Goal: Transaction & Acquisition: Purchase product/service

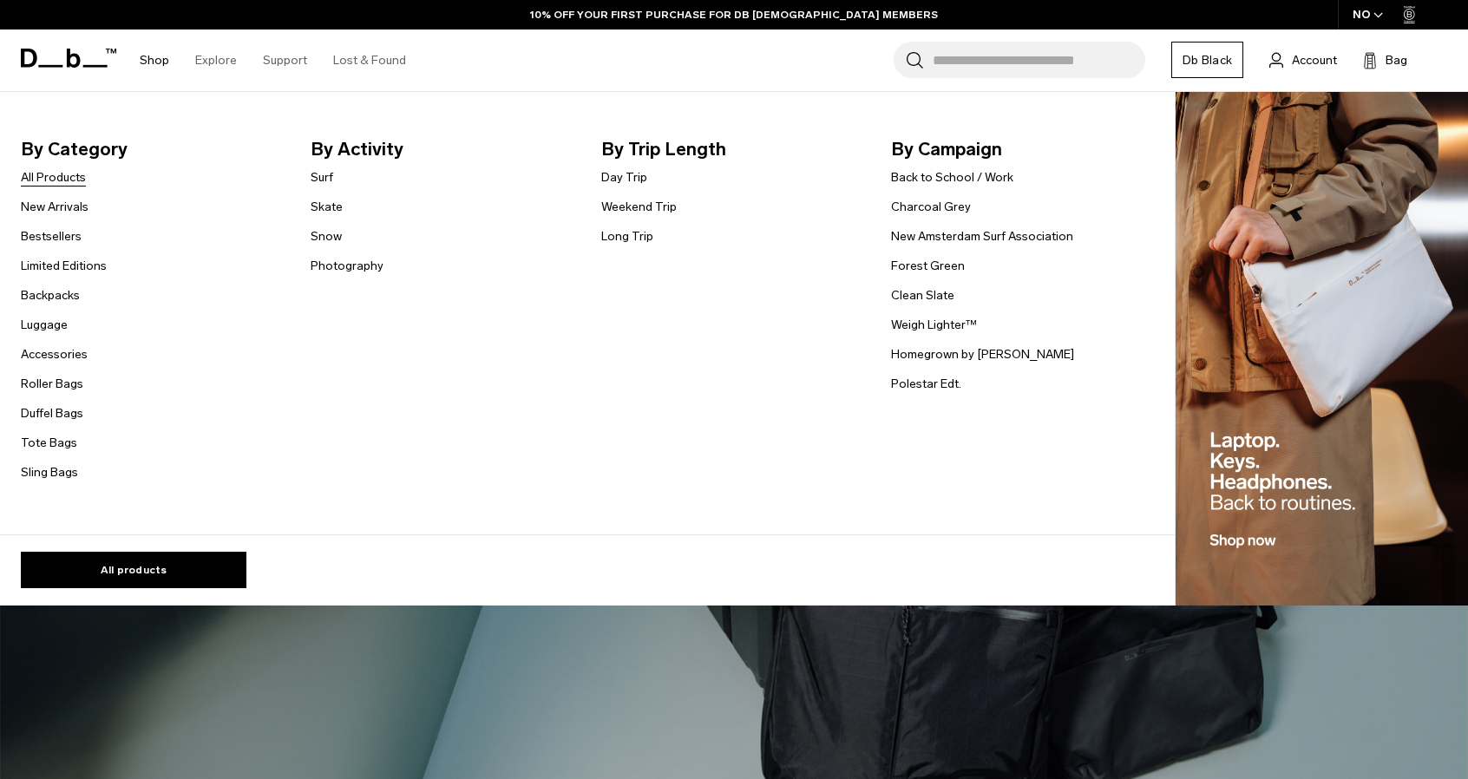
click at [36, 174] on link "All Products" at bounding box center [53, 177] width 65 height 18
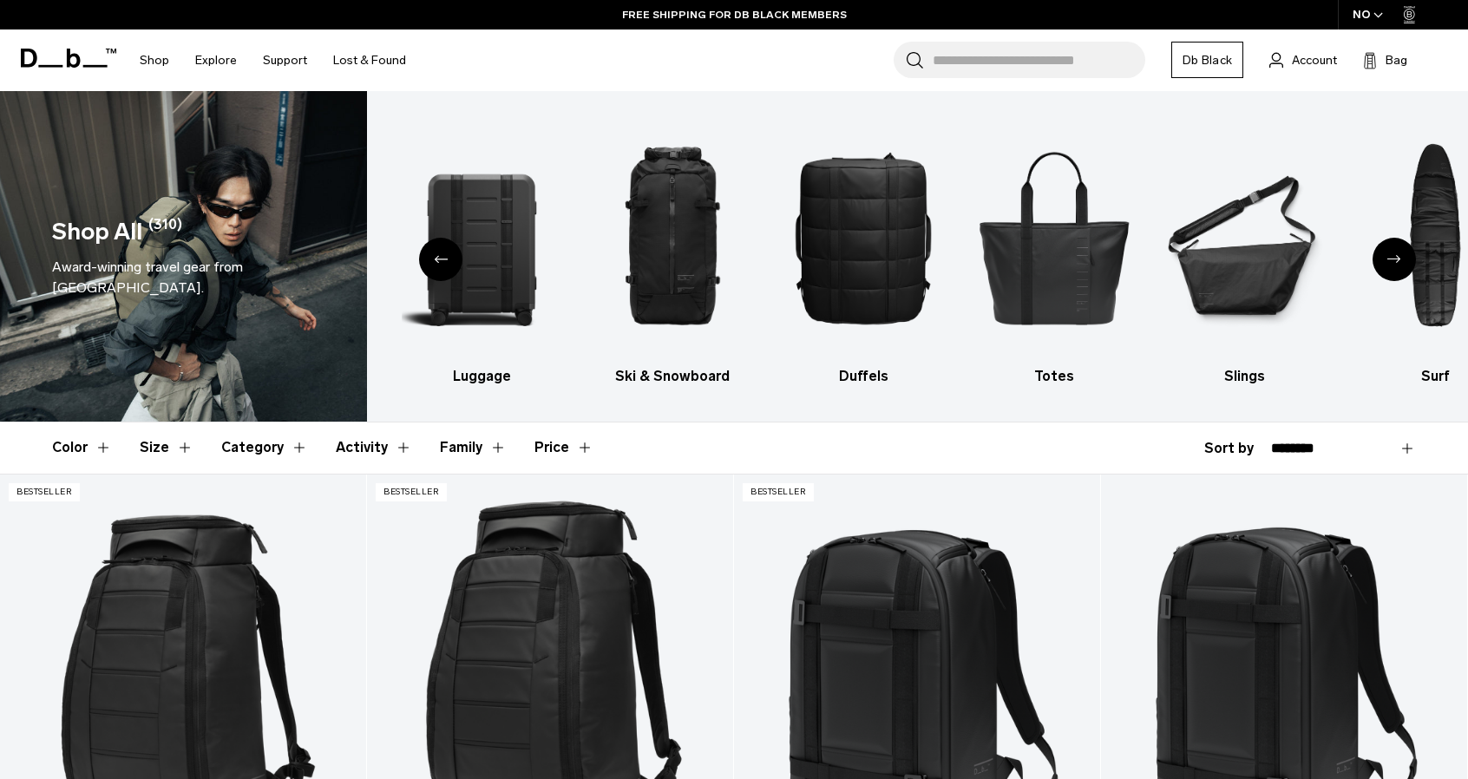
click at [253, 452] on button "Category" at bounding box center [264, 448] width 87 height 50
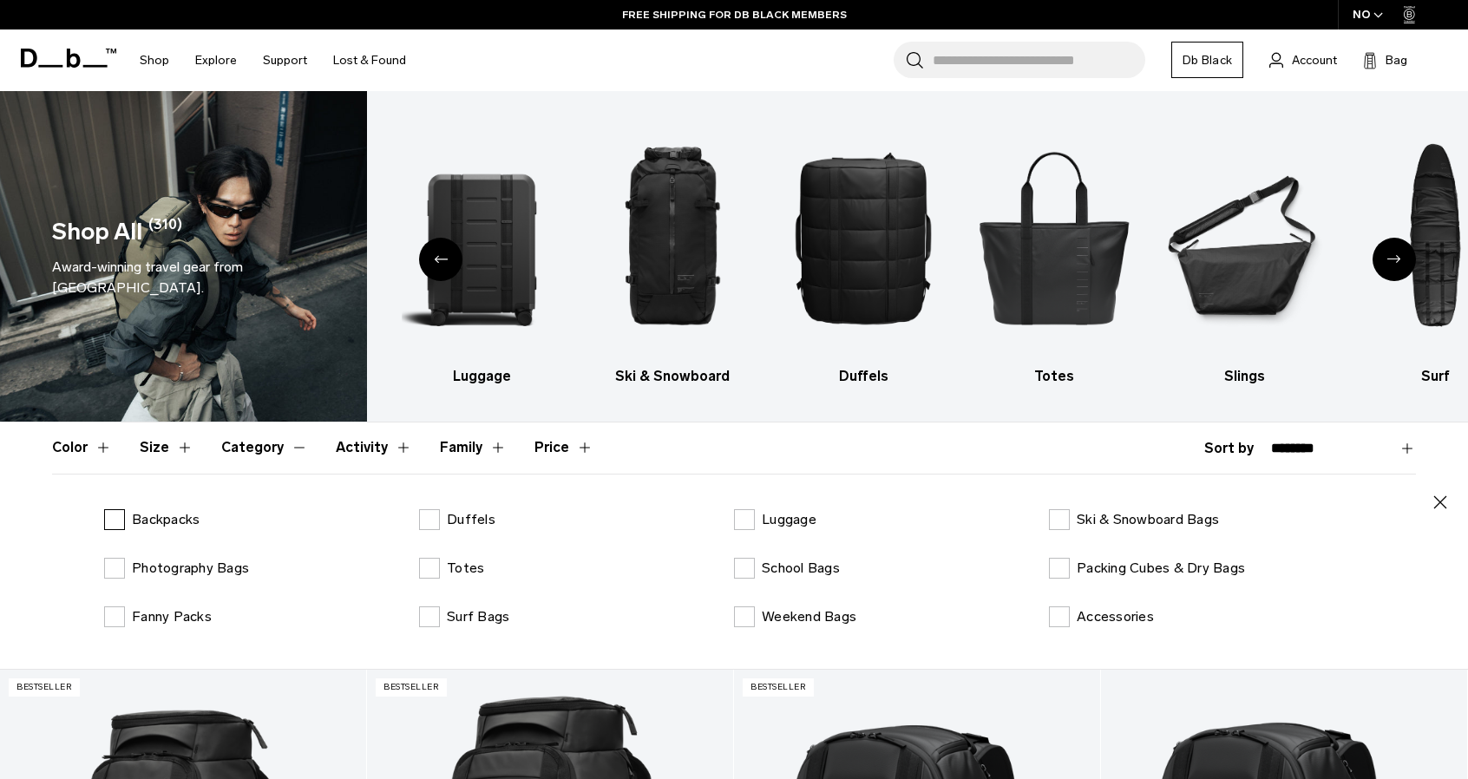
click at [151, 520] on p "Backpacks" at bounding box center [166, 519] width 68 height 21
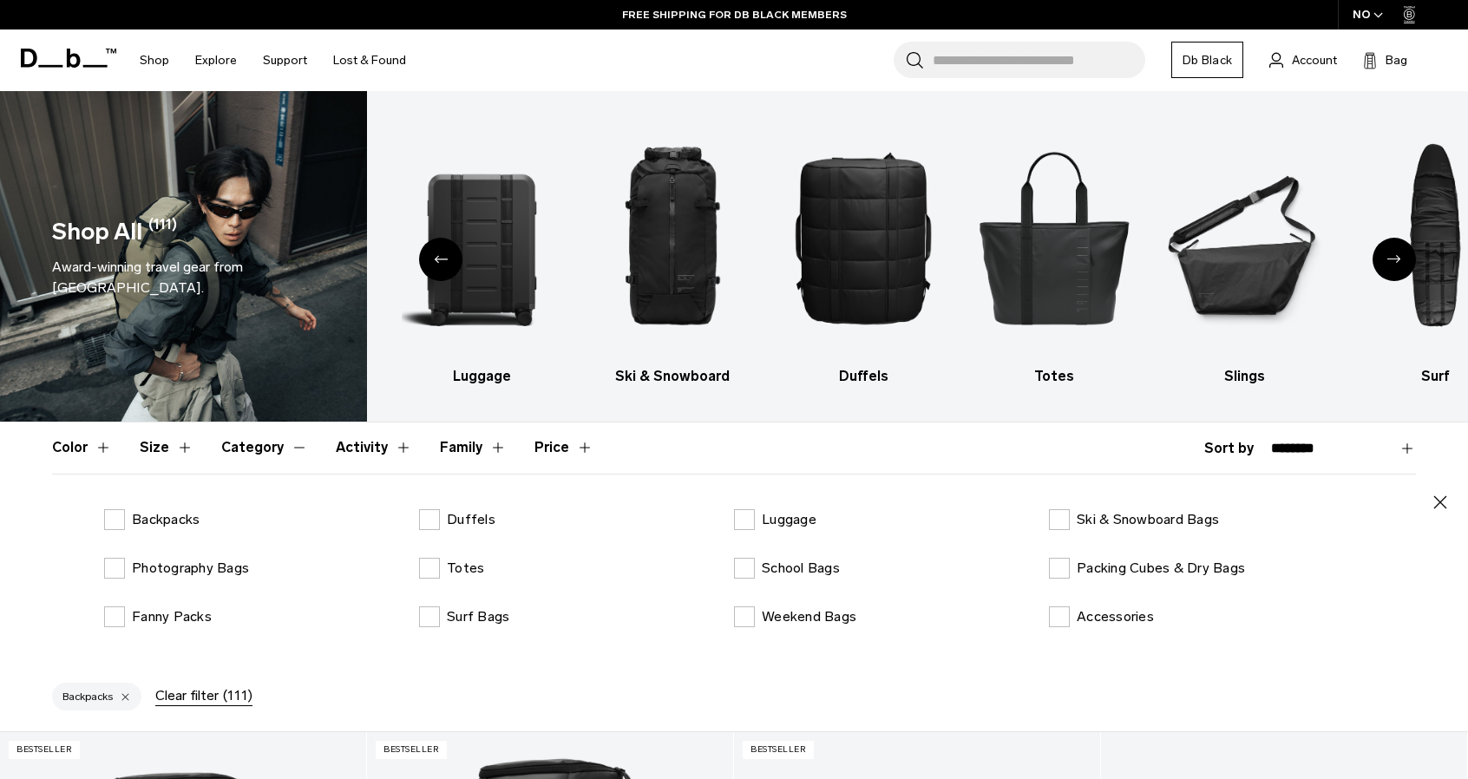
scroll to position [87, 0]
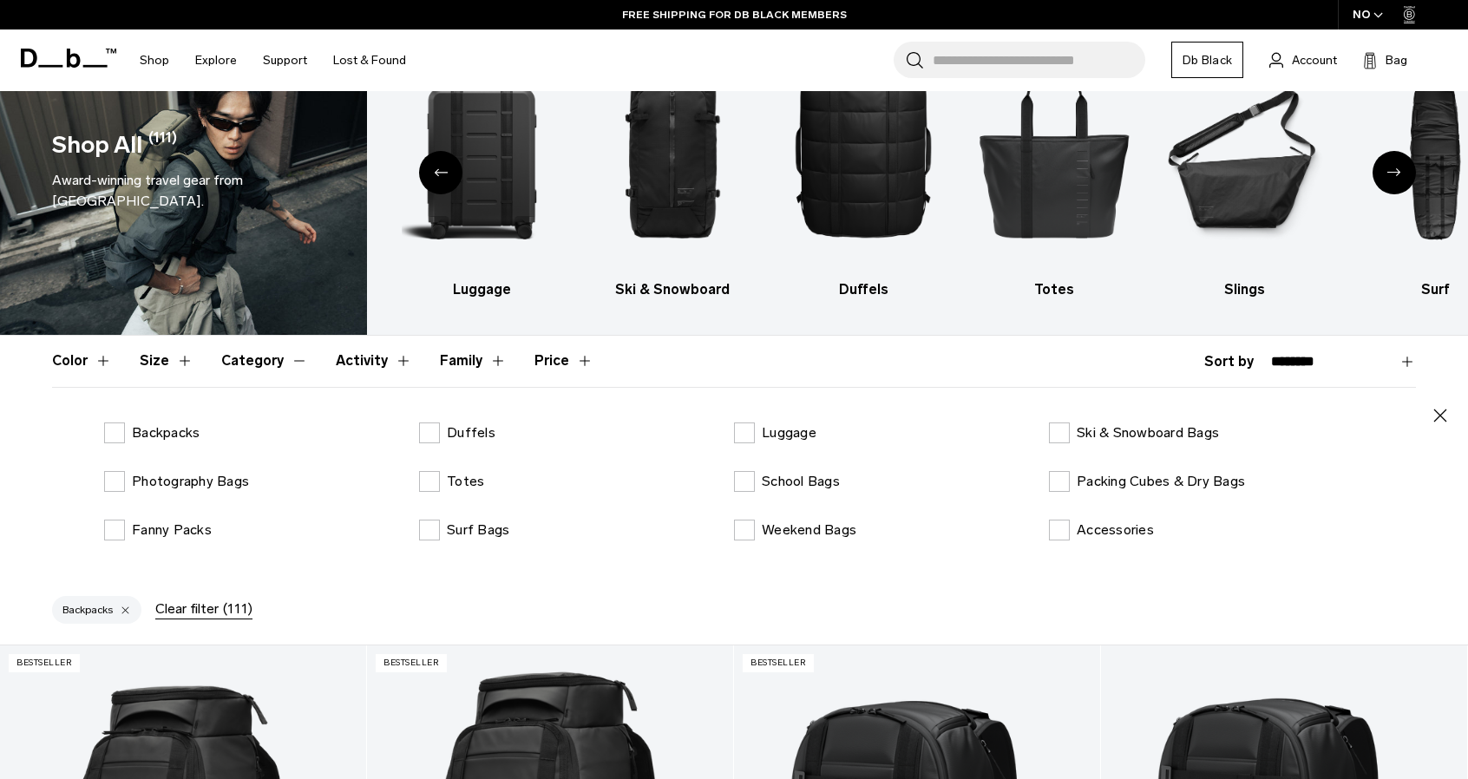
click at [156, 368] on button "Size" at bounding box center [167, 361] width 54 height 50
click at [427, 433] on label "21-40L" at bounding box center [456, 433] width 75 height 21
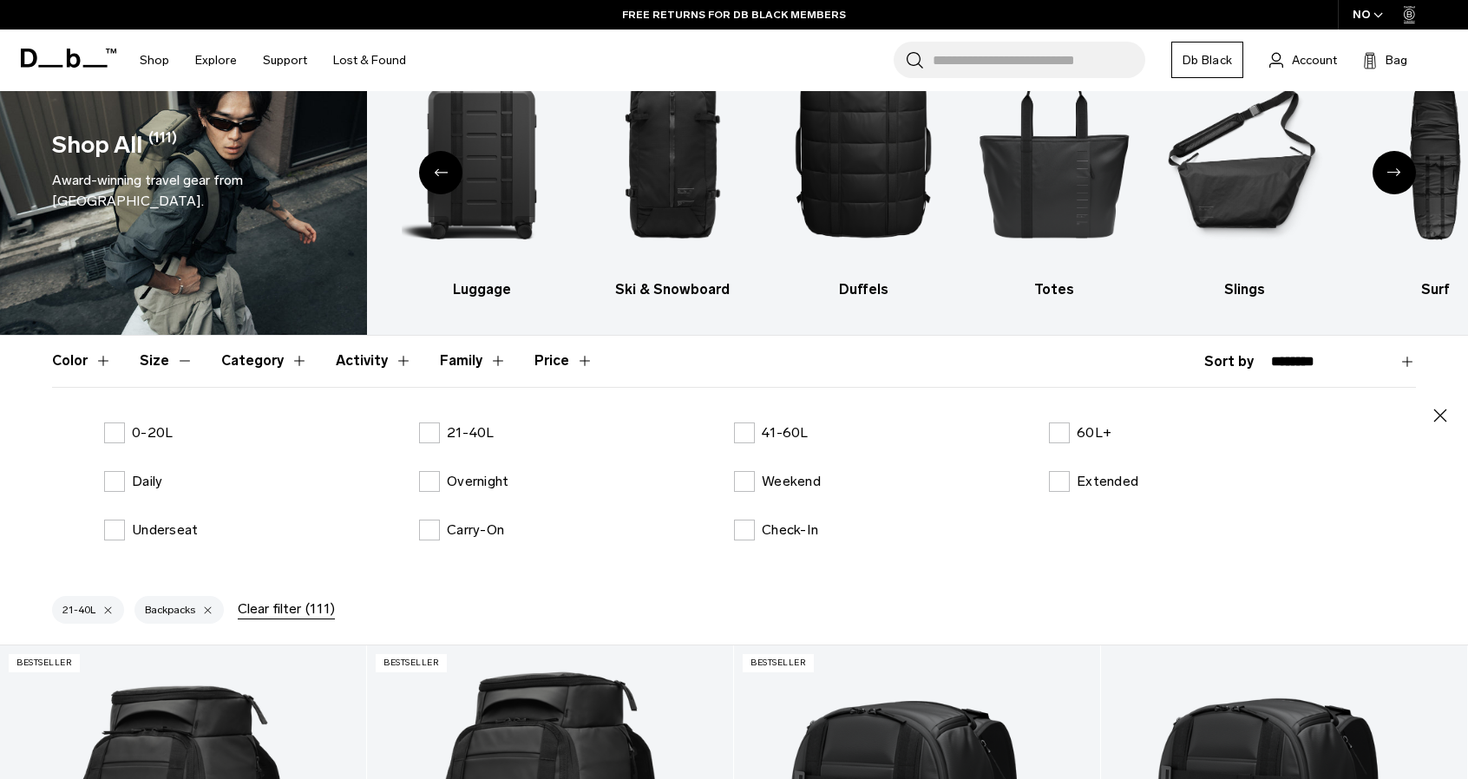
click at [724, 354] on header "Color Size Category Activity Family Price" at bounding box center [734, 361] width 1364 height 50
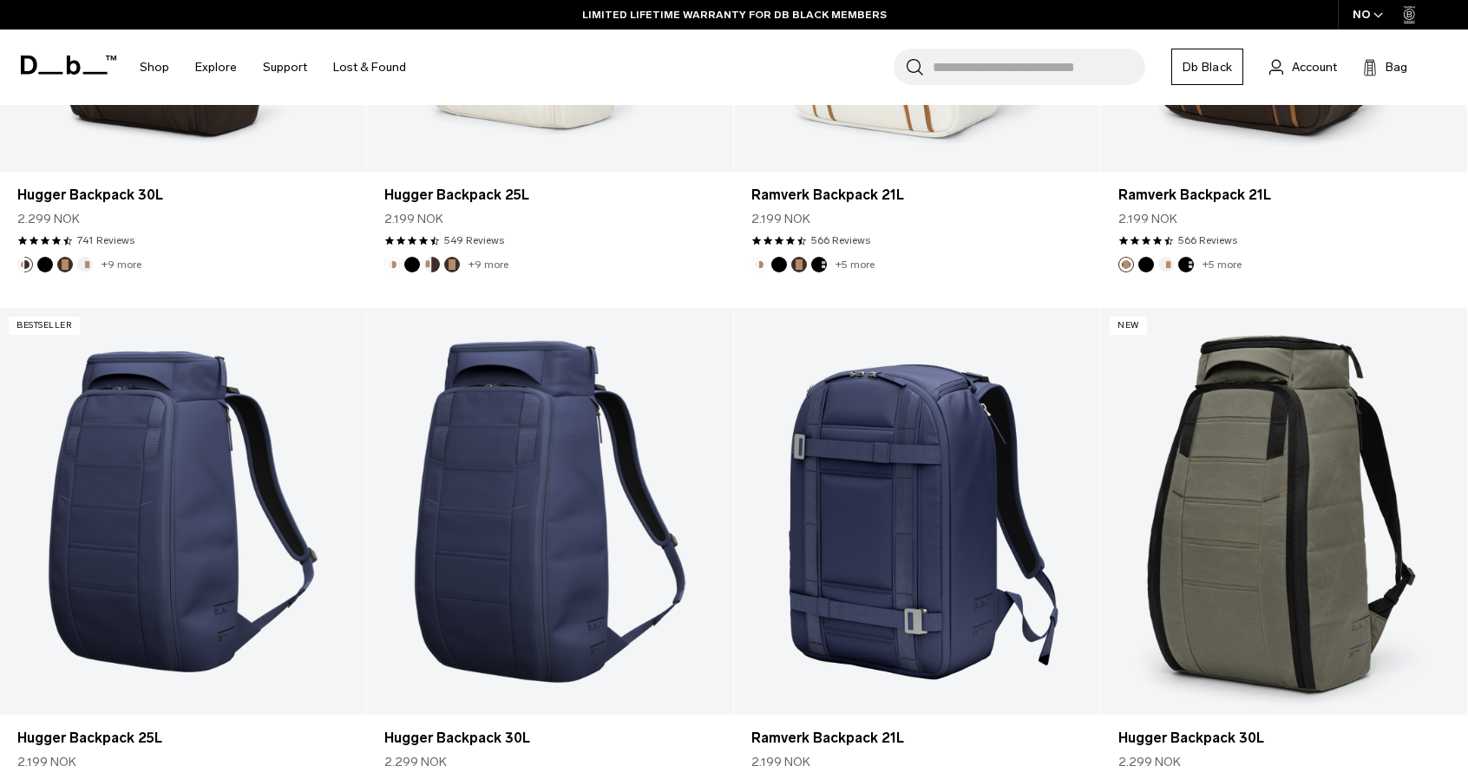
scroll to position [1388, 0]
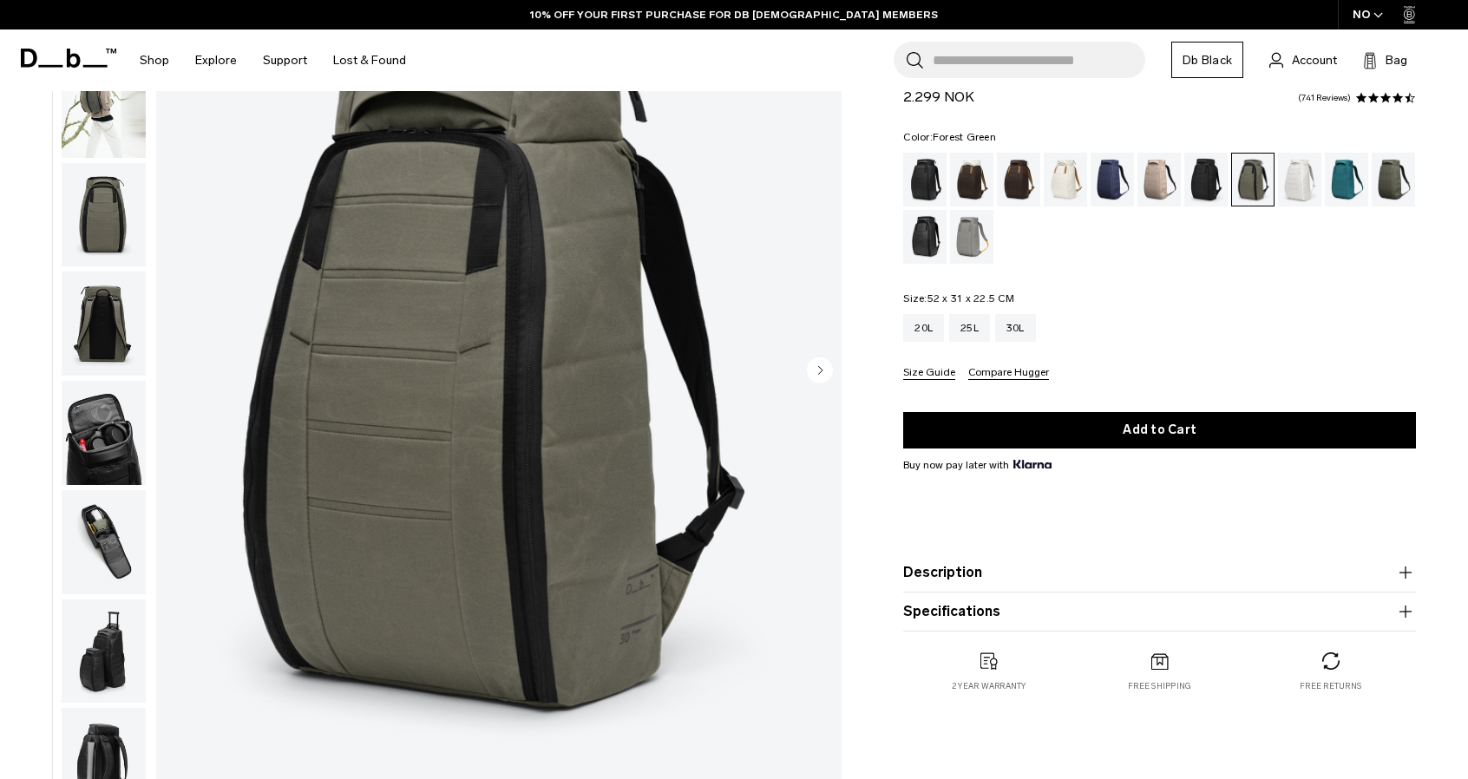
scroll to position [174, 0]
click at [524, 417] on img "1 / 10" at bounding box center [499, 372] width 686 height 857
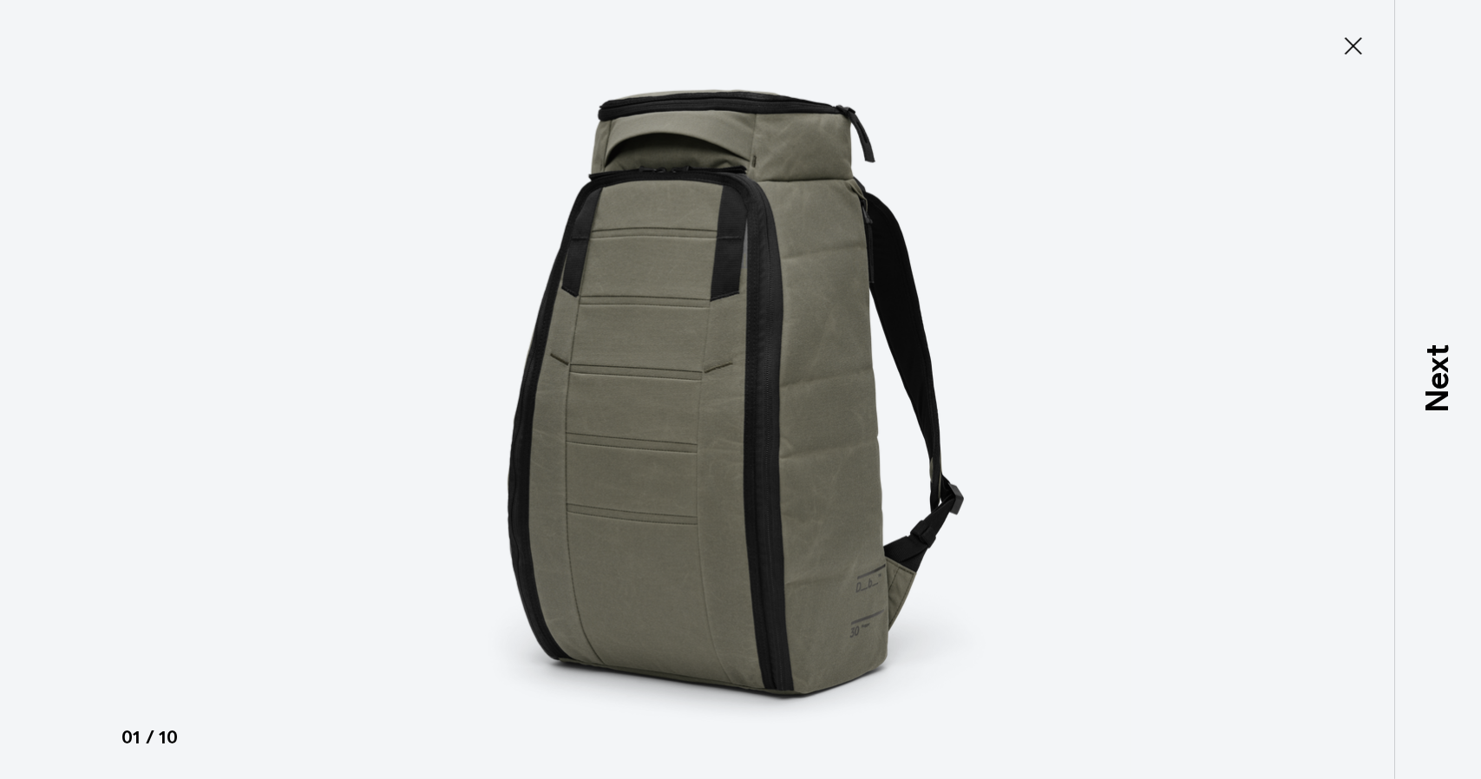
click at [791, 430] on img at bounding box center [741, 389] width 781 height 779
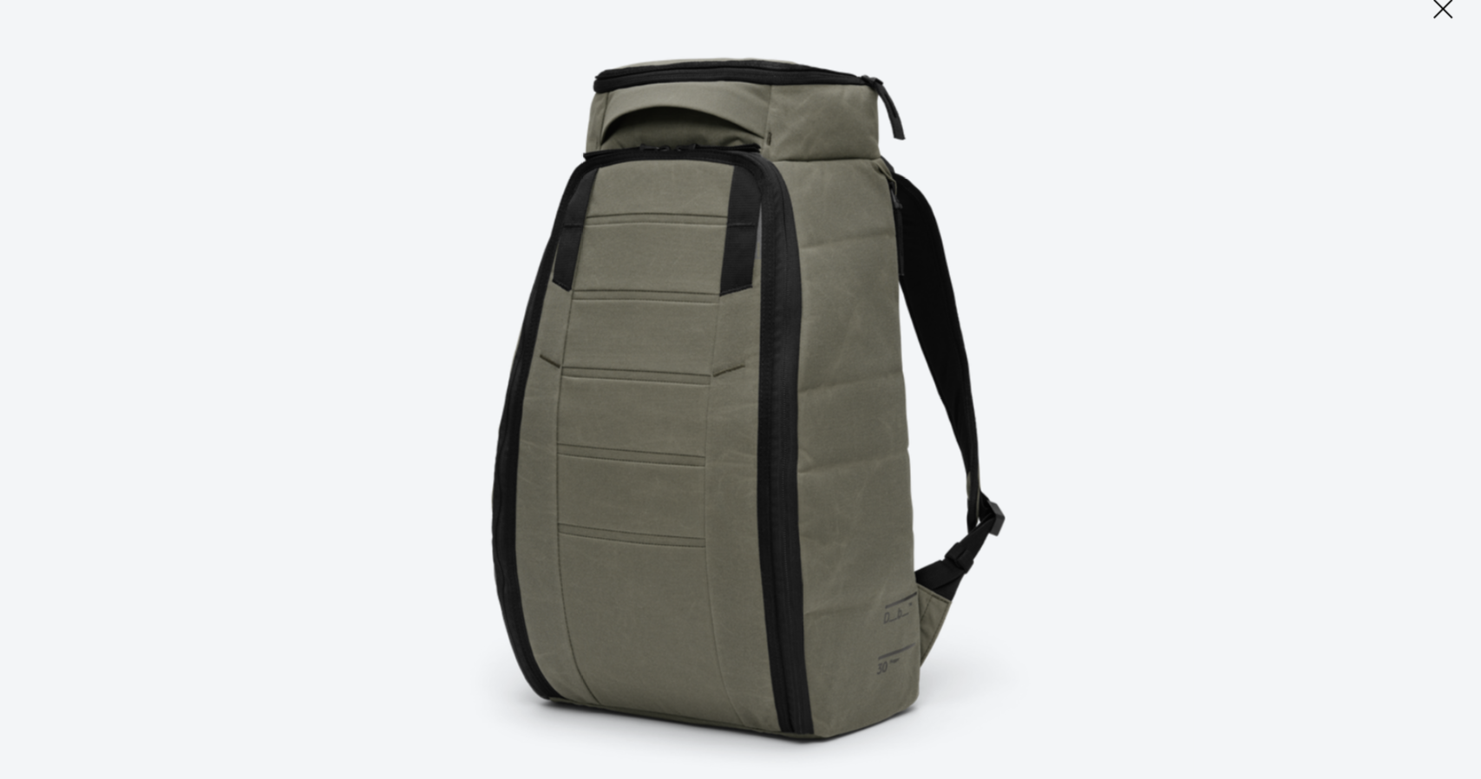
click at [1346, 49] on icon at bounding box center [1354, 46] width 28 height 28
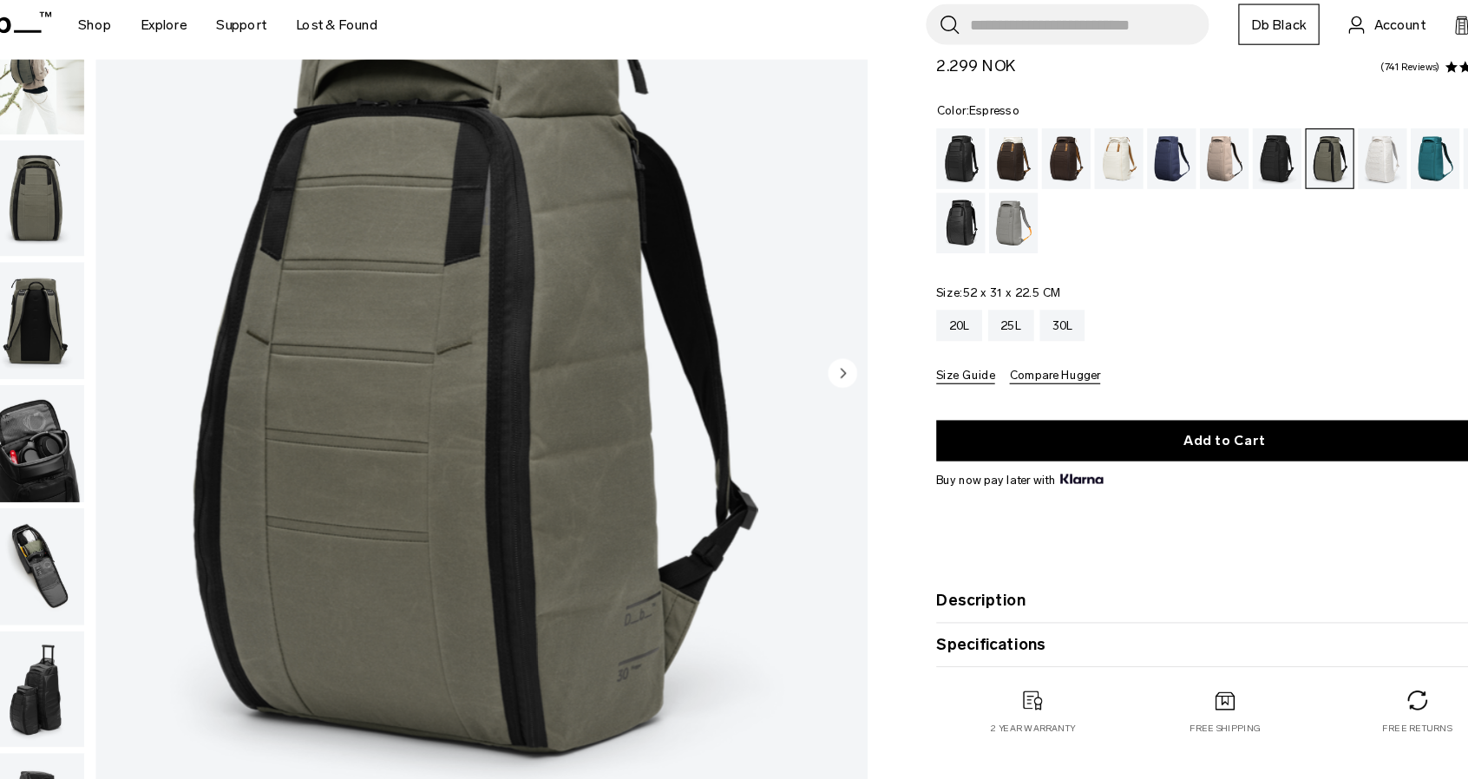
click at [1012, 160] on div "Espresso" at bounding box center [1019, 180] width 44 height 54
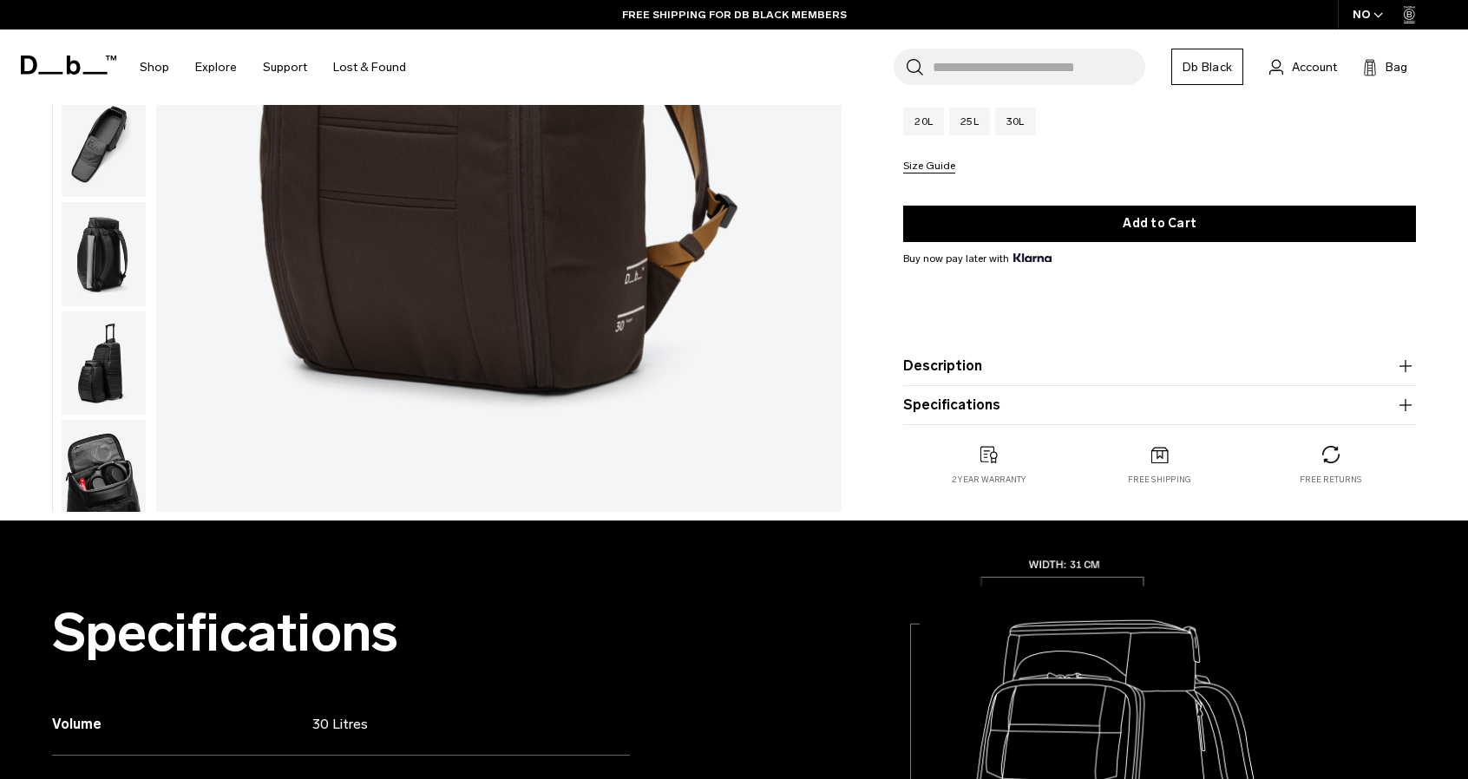
scroll to position [521, 0]
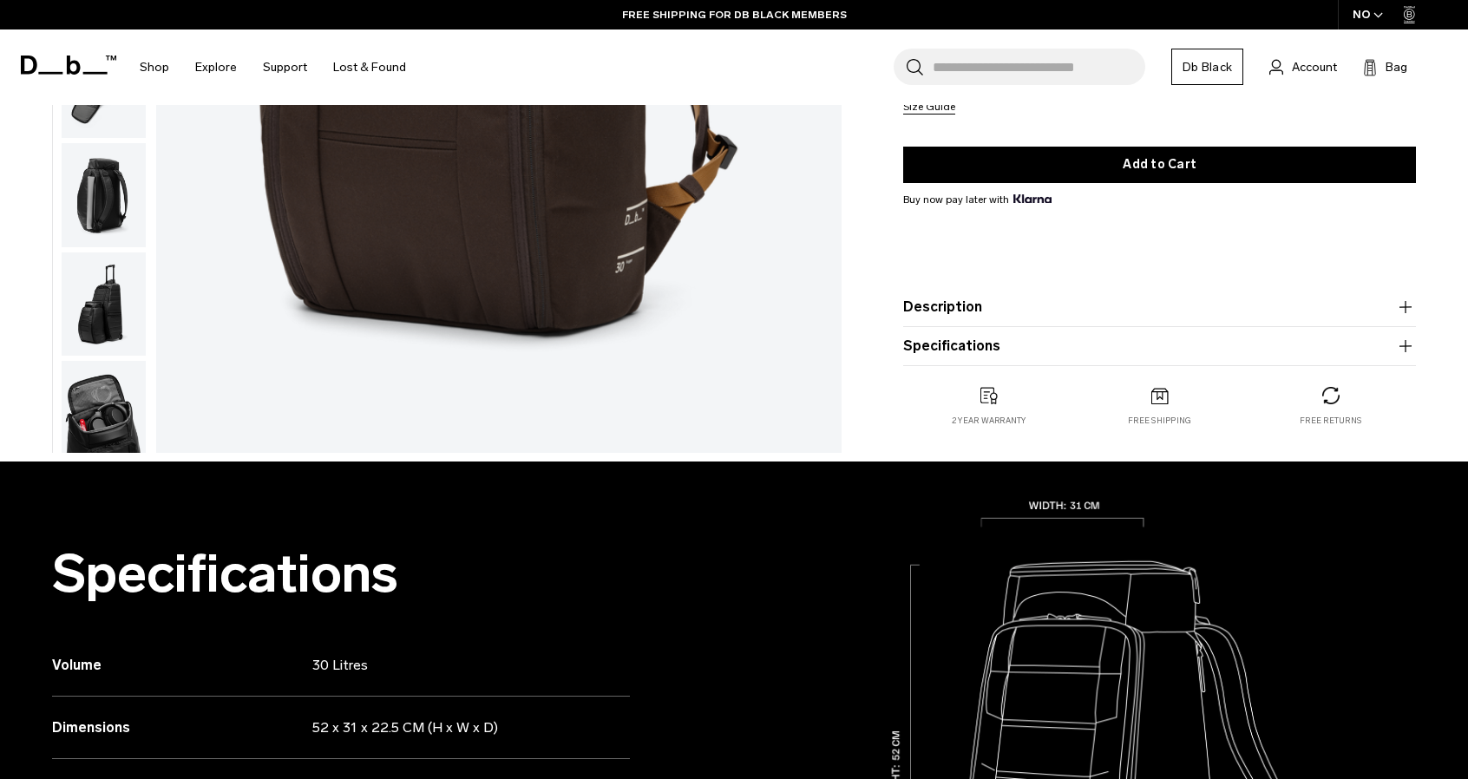
click at [931, 306] on button "Description" at bounding box center [1159, 307] width 513 height 21
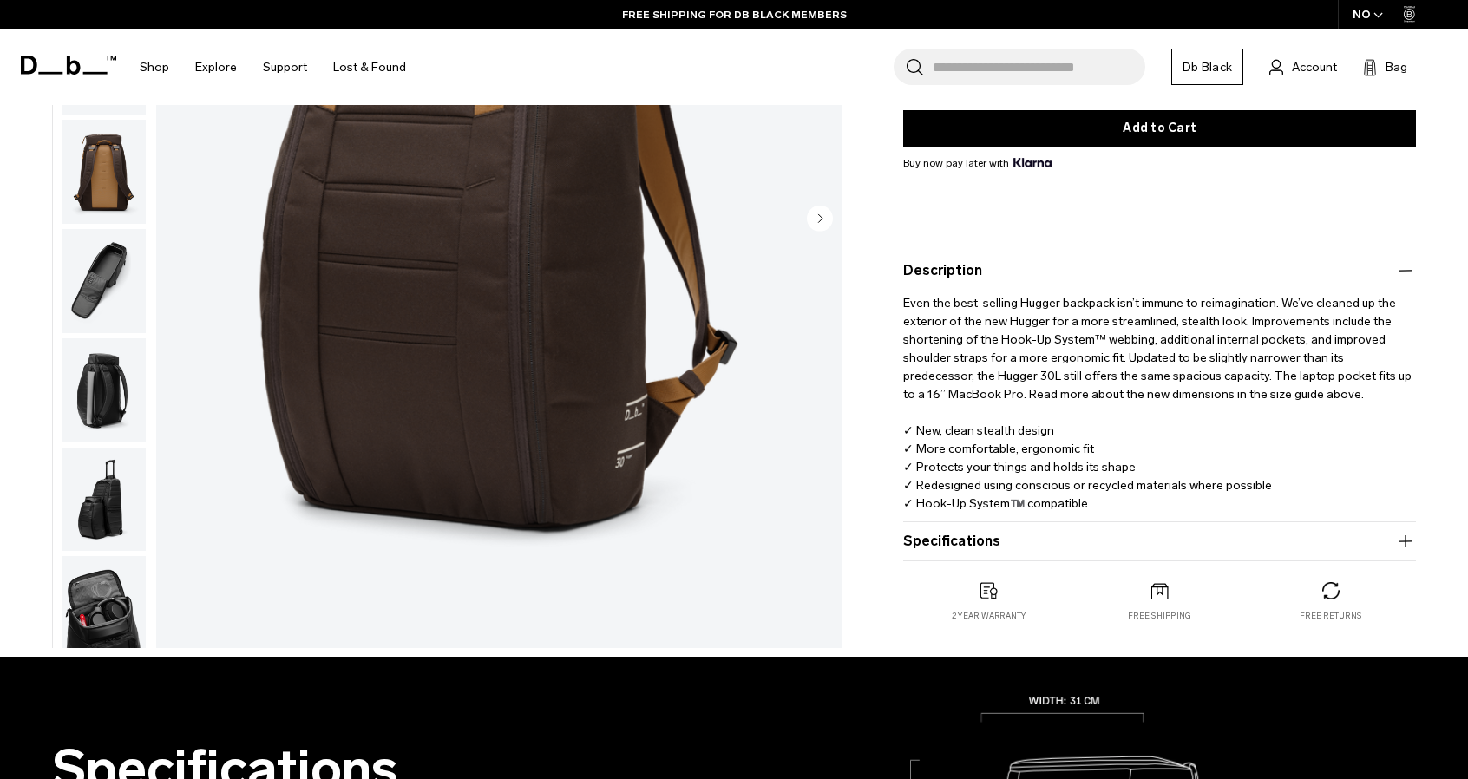
scroll to position [347, 0]
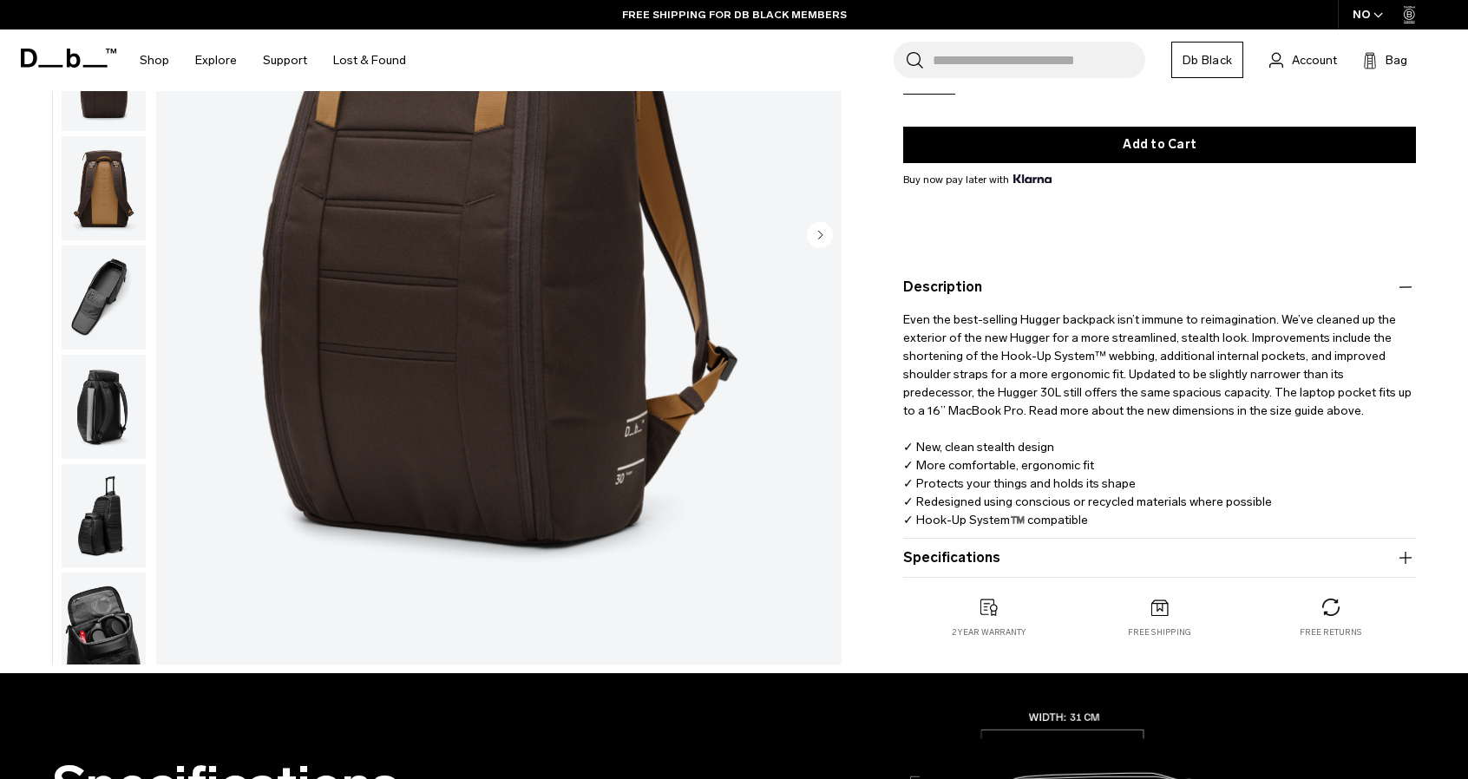
click at [955, 294] on button "Description" at bounding box center [1159, 287] width 513 height 21
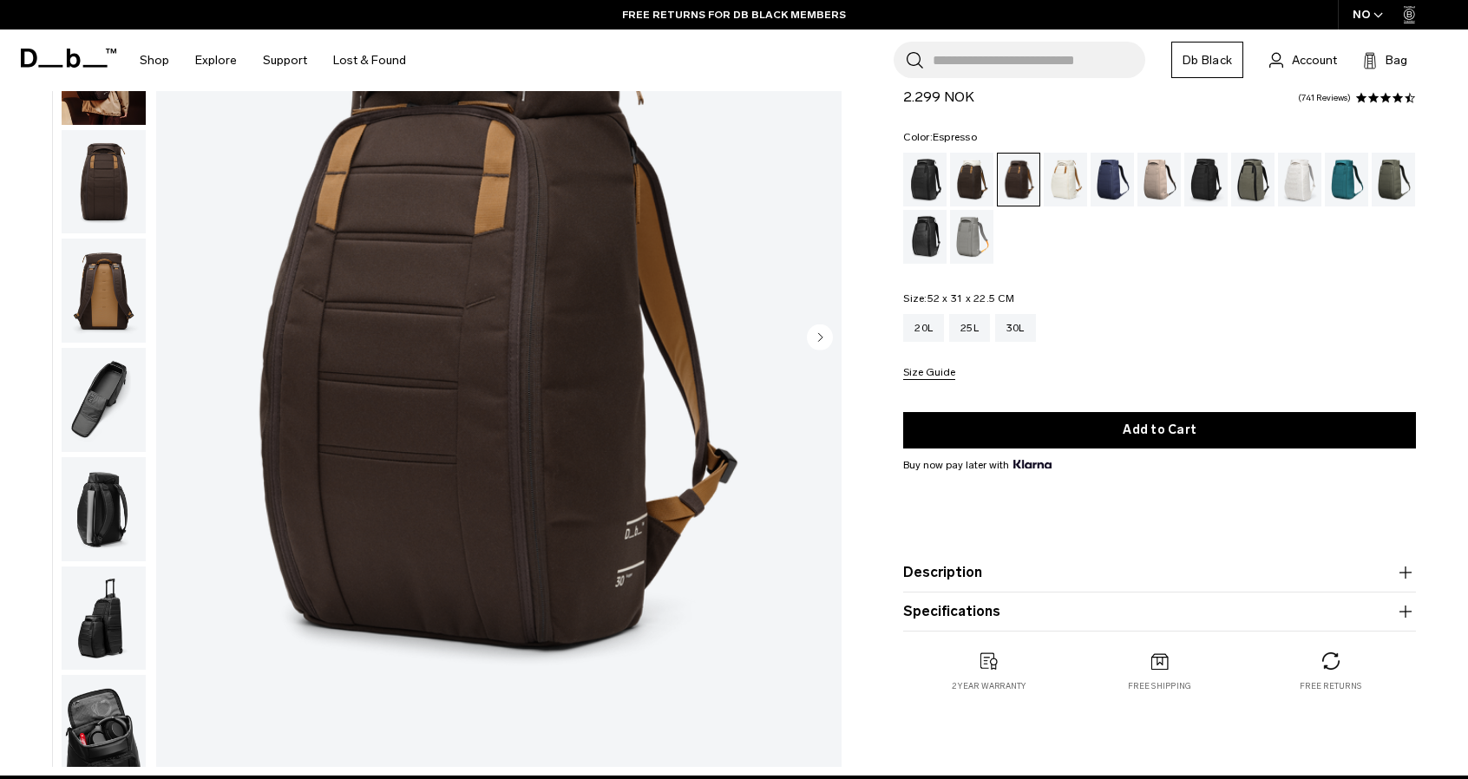
scroll to position [174, 0]
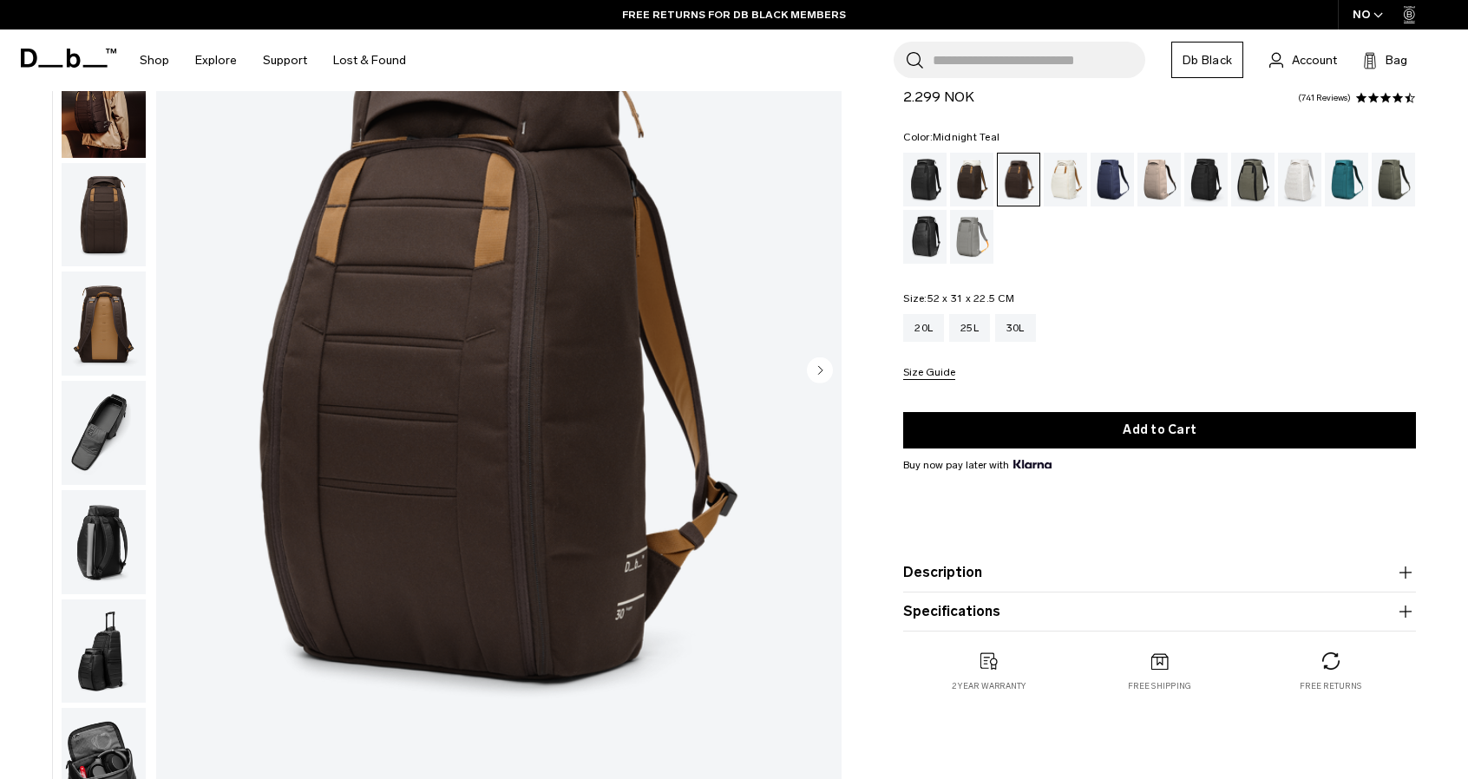
click at [1358, 187] on div "Midnight Teal" at bounding box center [1347, 180] width 44 height 54
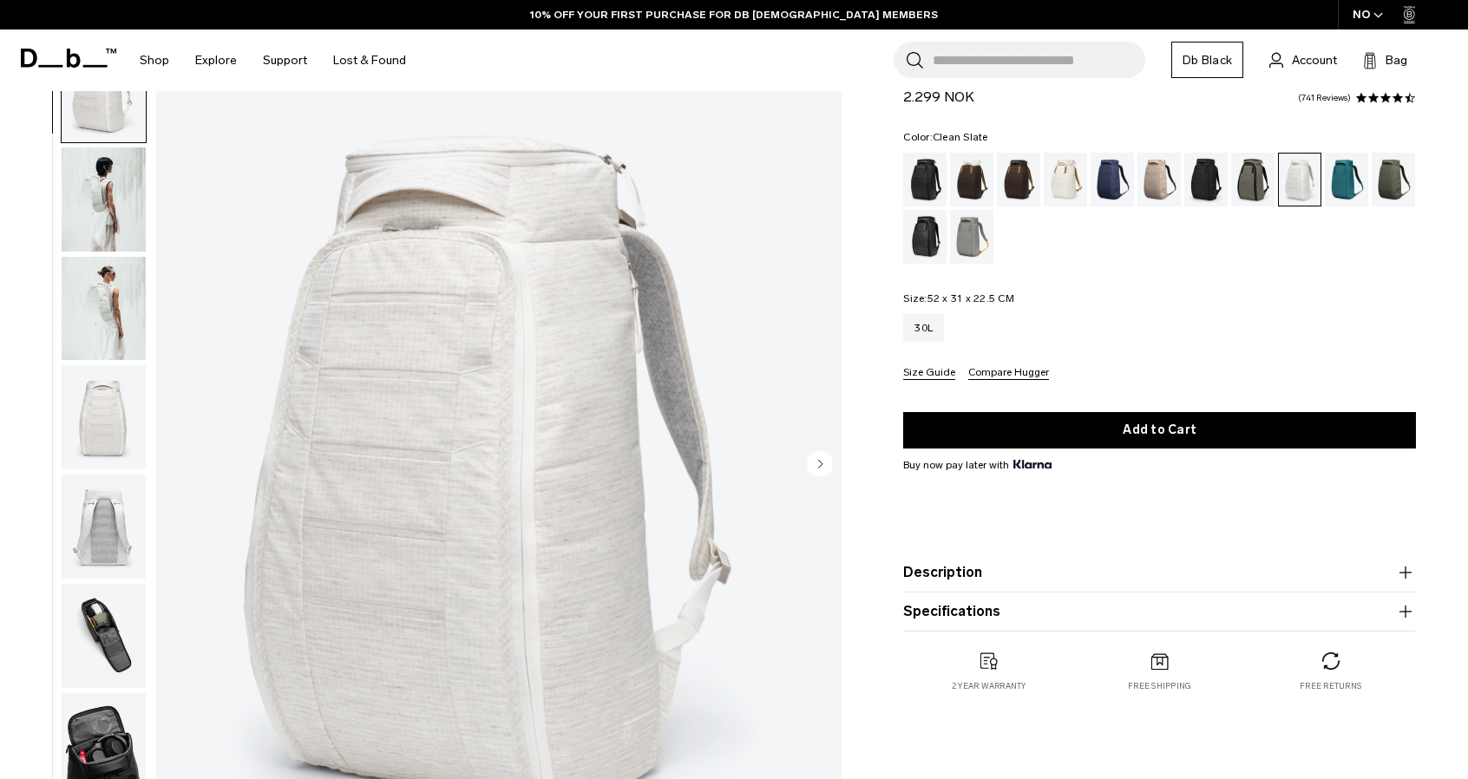
scroll to position [174, 0]
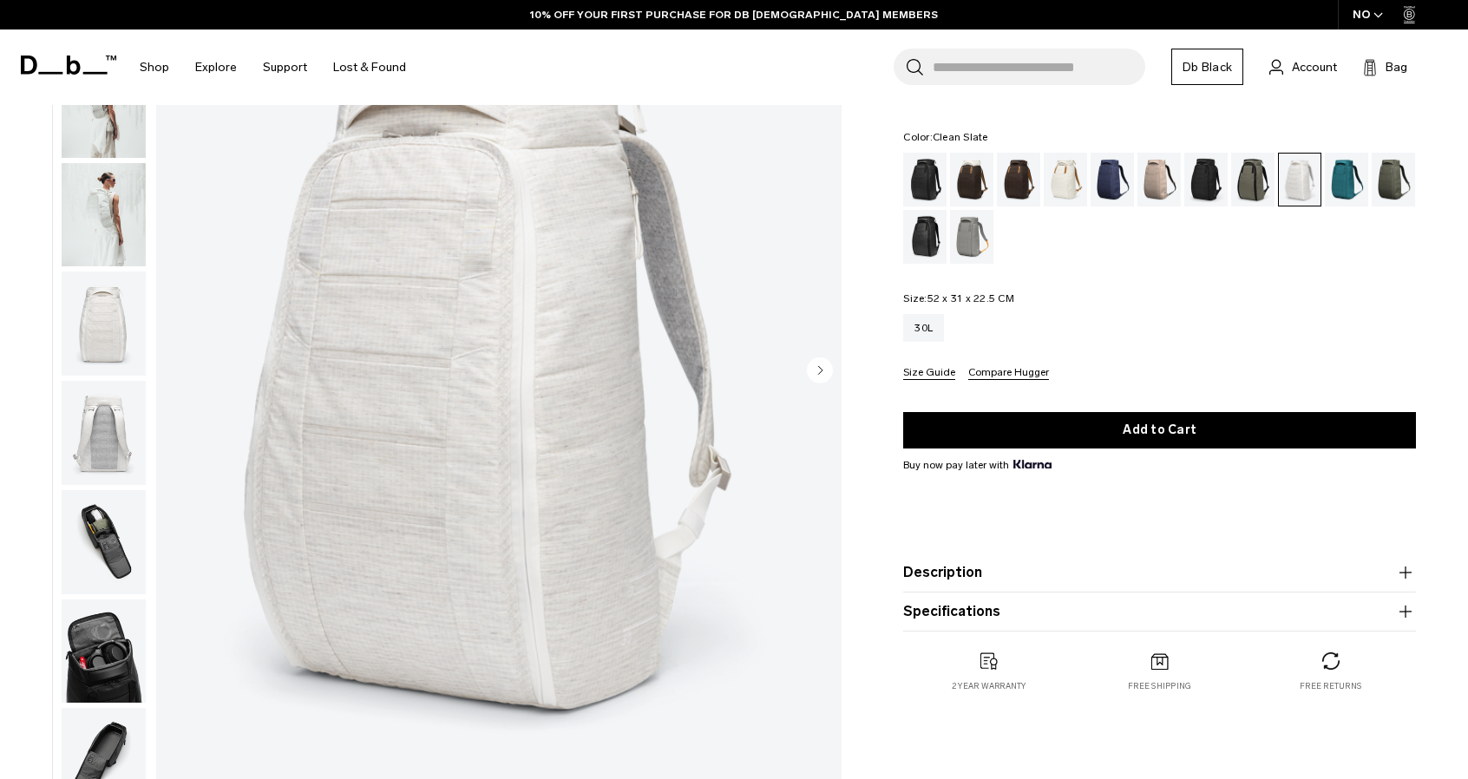
click at [94, 312] on img "button" at bounding box center [104, 324] width 84 height 104
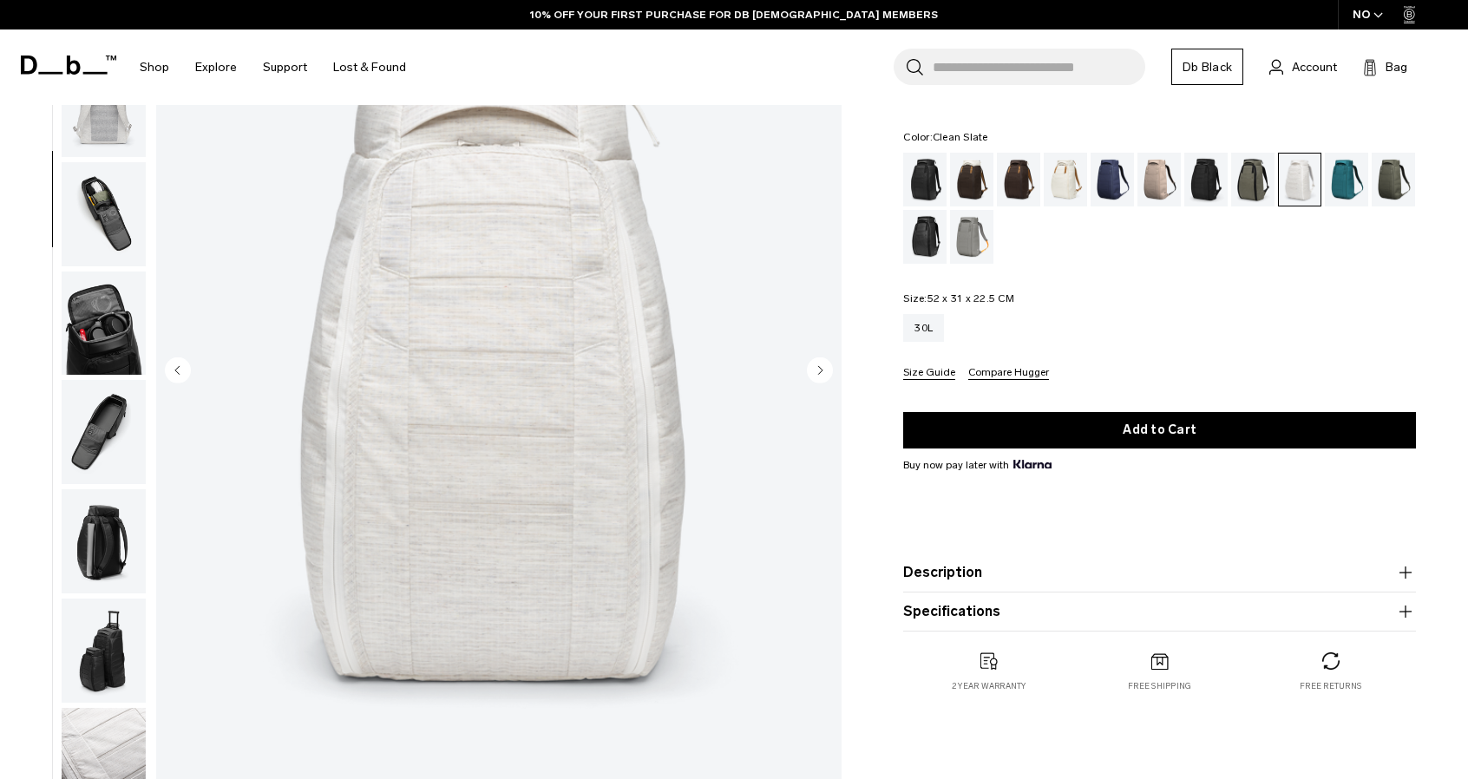
scroll to position [0, 0]
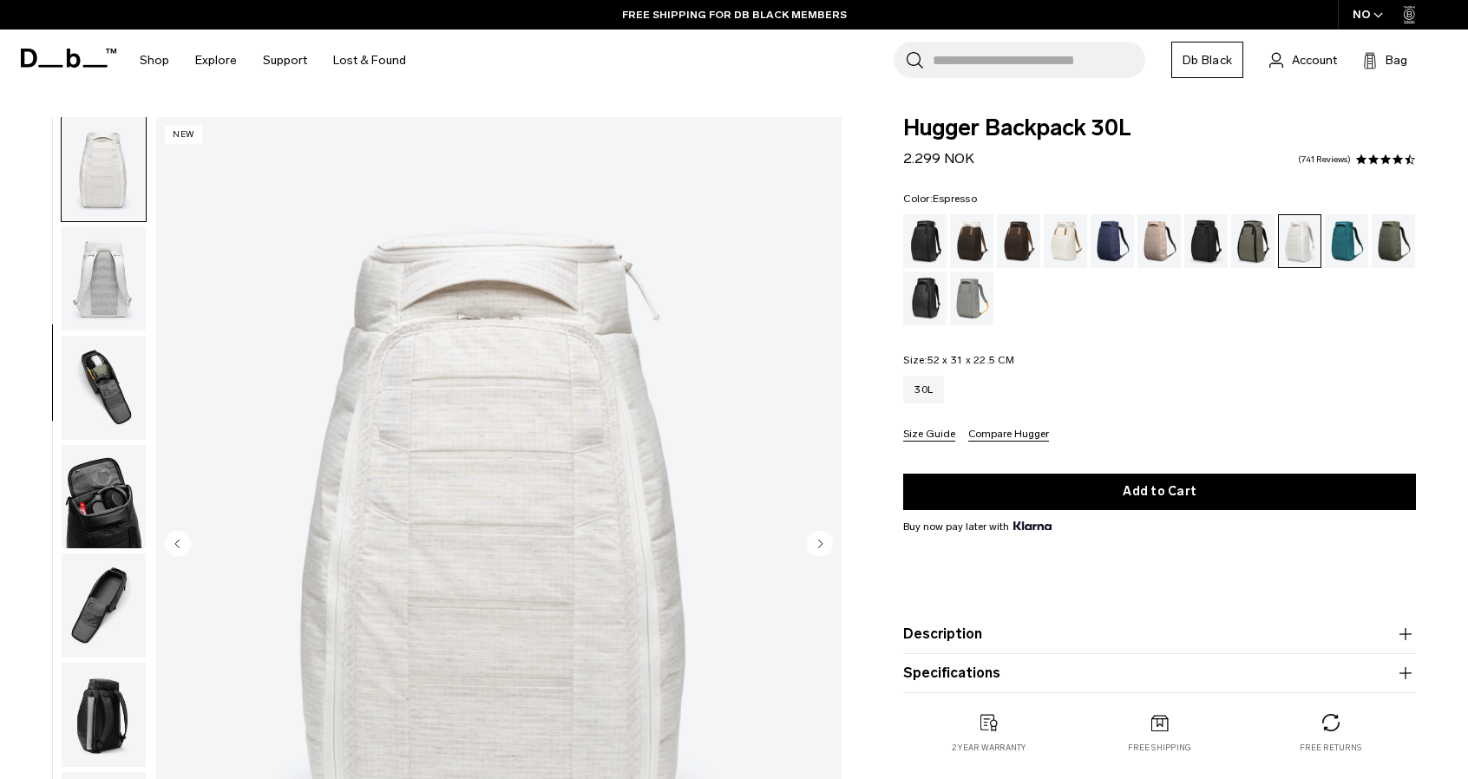
click at [1015, 233] on div "Espresso" at bounding box center [1019, 241] width 44 height 54
